Goal: Transaction & Acquisition: Book appointment/travel/reservation

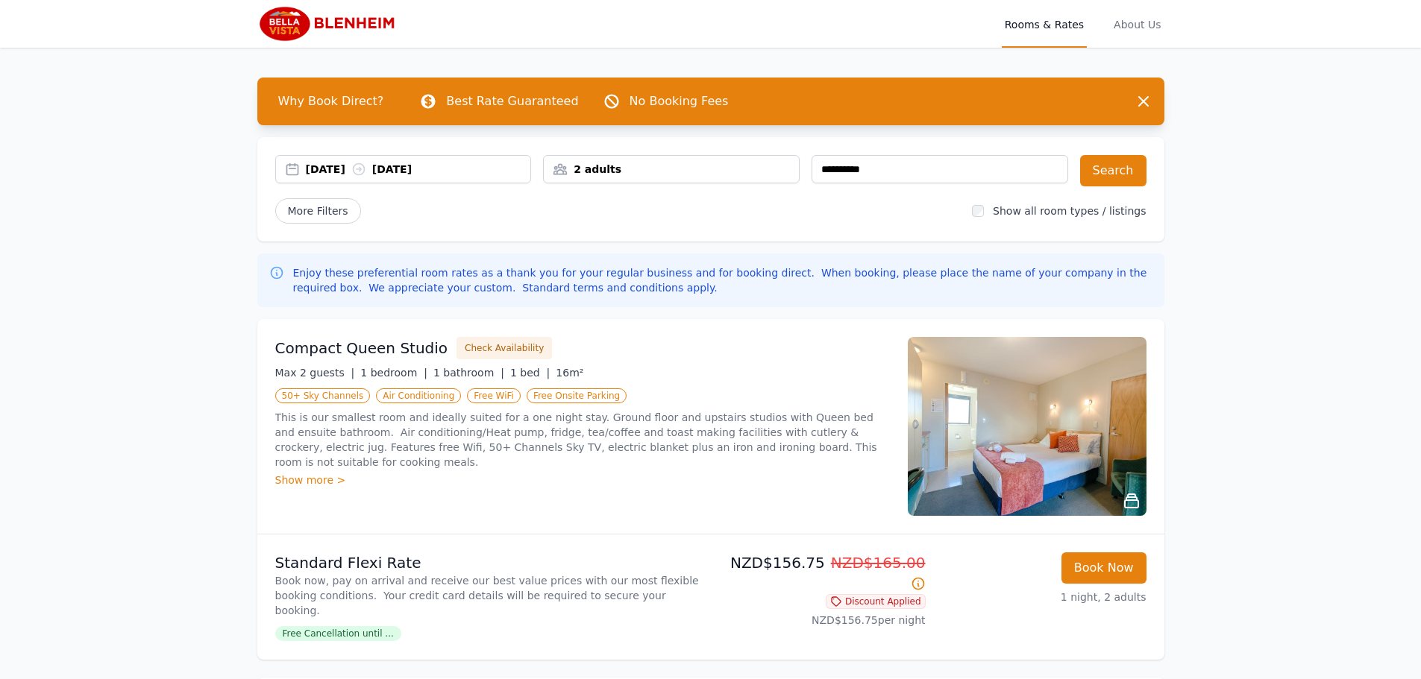
click at [714, 166] on div "2 adults" at bounding box center [671, 169] width 255 height 15
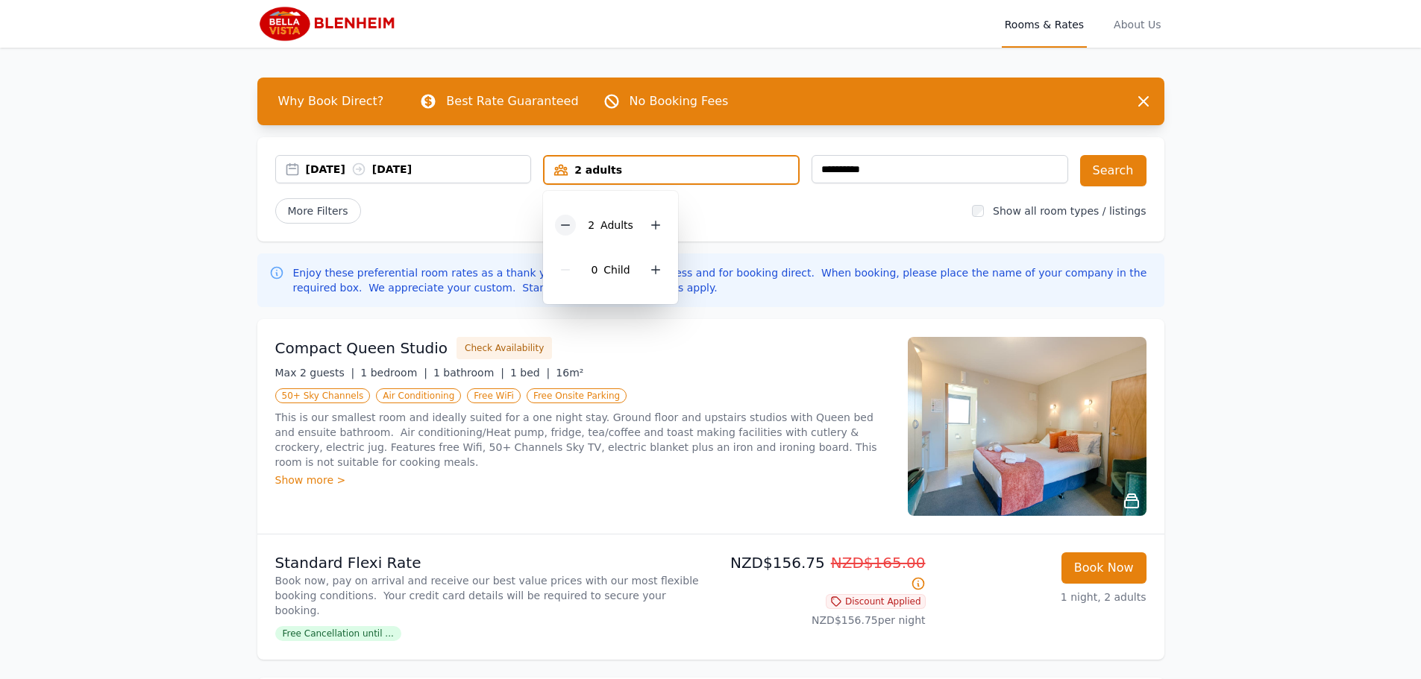
click at [565, 222] on icon at bounding box center [565, 225] width 12 height 12
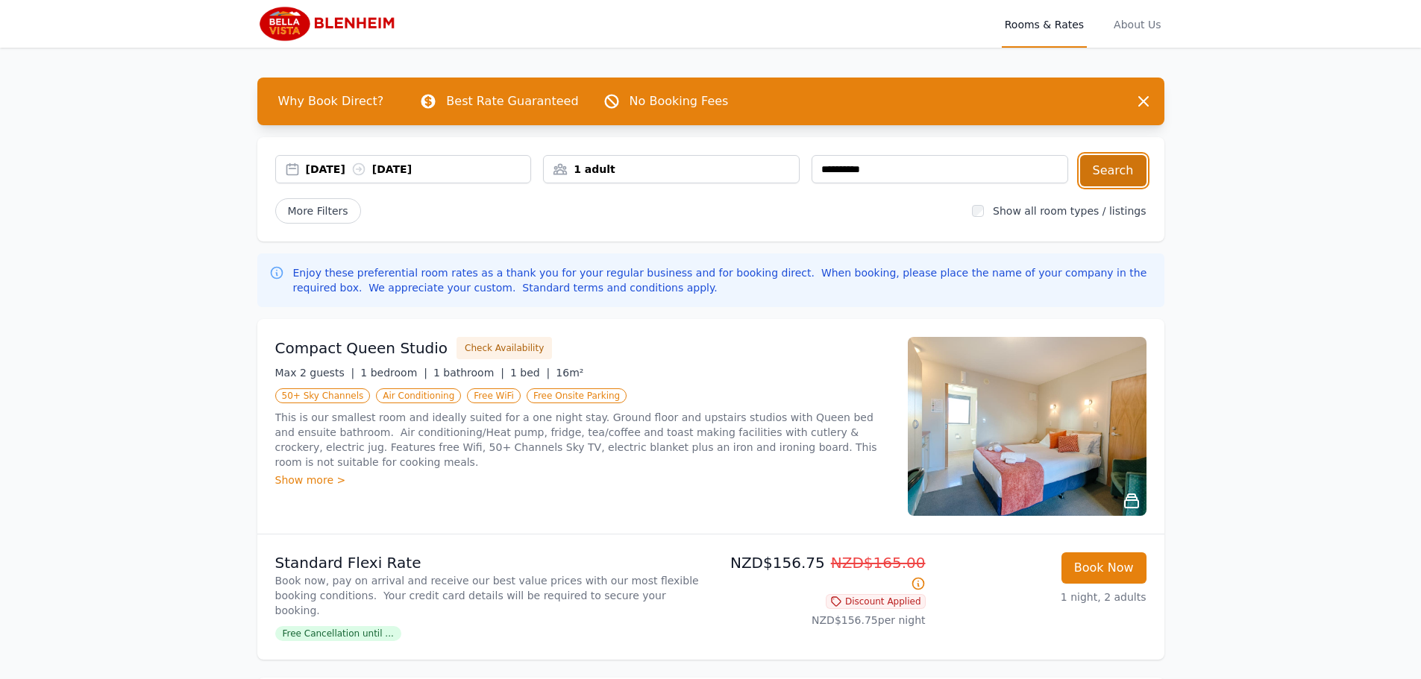
click at [1126, 167] on button "Search" at bounding box center [1113, 170] width 66 height 31
click at [282, 24] on img at bounding box center [328, 24] width 143 height 36
